Goal: Navigation & Orientation: Find specific page/section

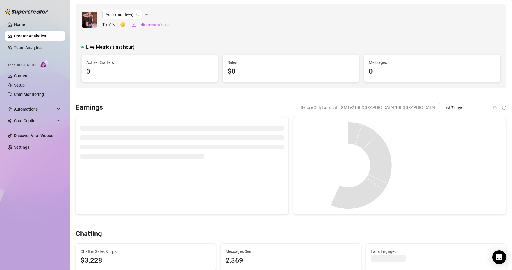
click at [52, 174] on div "Home Creator Analytics Team Analytics Izzy AI Chatter Content Setup Chat Monito…" at bounding box center [35, 132] width 60 height 265
click at [32, 42] on ul "Home Creator Analytics Team Analytics Izzy AI Chatter Content Setup Chat Monito…" at bounding box center [35, 85] width 60 height 137
click at [32, 34] on link "Creator Analytics" at bounding box center [37, 35] width 47 height 9
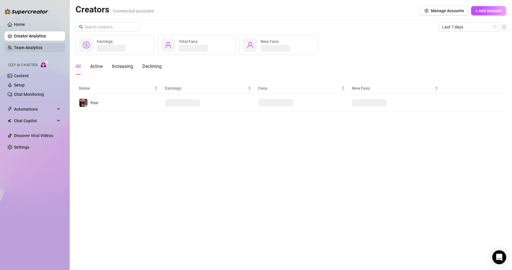
click at [29, 47] on link "Team Analytics" at bounding box center [28, 47] width 28 height 5
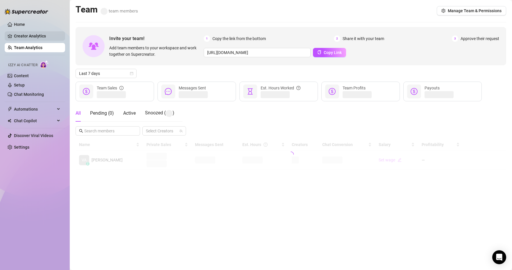
click at [38, 31] on link "Creator Analytics" at bounding box center [37, 35] width 47 height 9
